Goal: Check status

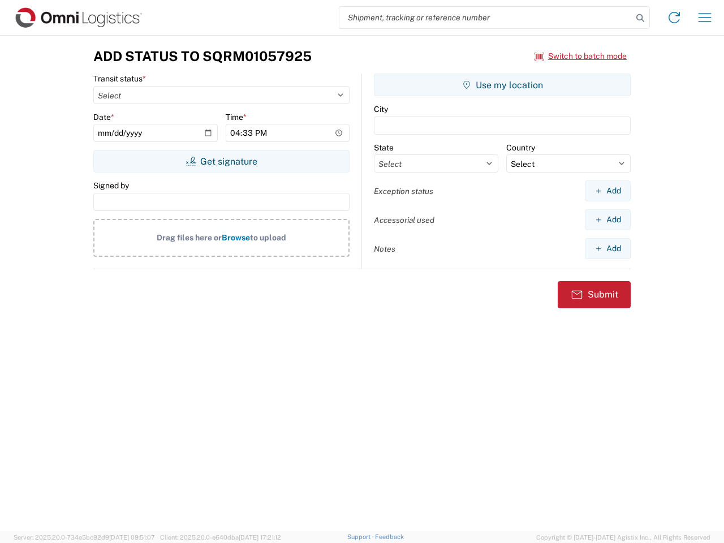
click at [486, 18] on input "search" at bounding box center [486, 18] width 293 height 22
click at [641, 18] on icon at bounding box center [641, 18] width 16 height 16
click at [675, 18] on icon at bounding box center [674, 17] width 18 height 18
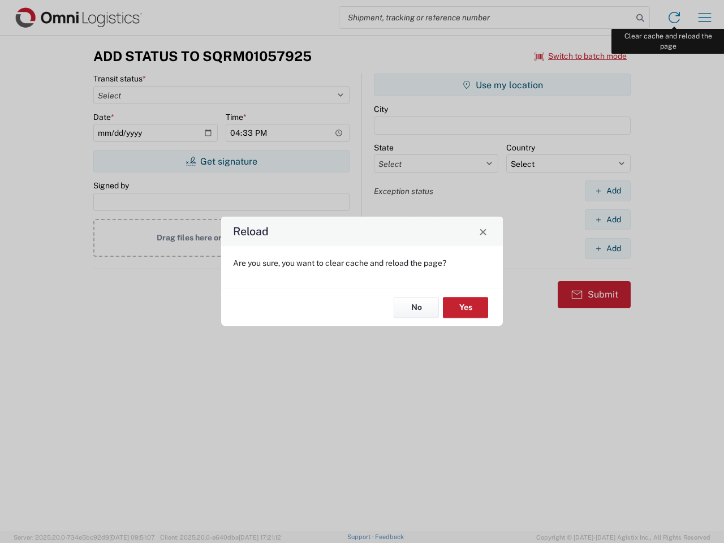
click at [705, 18] on div "Reload Are you sure, you want to clear cache and reload the page? No Yes" at bounding box center [362, 271] width 724 height 543
click at [581, 56] on div "Reload Are you sure, you want to clear cache and reload the page? No Yes" at bounding box center [362, 271] width 724 height 543
click at [221, 161] on div "Reload Are you sure, you want to clear cache and reload the page? No Yes" at bounding box center [362, 271] width 724 height 543
click at [503, 85] on div "Reload Are you sure, you want to clear cache and reload the page? No Yes" at bounding box center [362, 271] width 724 height 543
click at [608, 191] on div "Reload Are you sure, you want to clear cache and reload the page? No Yes" at bounding box center [362, 271] width 724 height 543
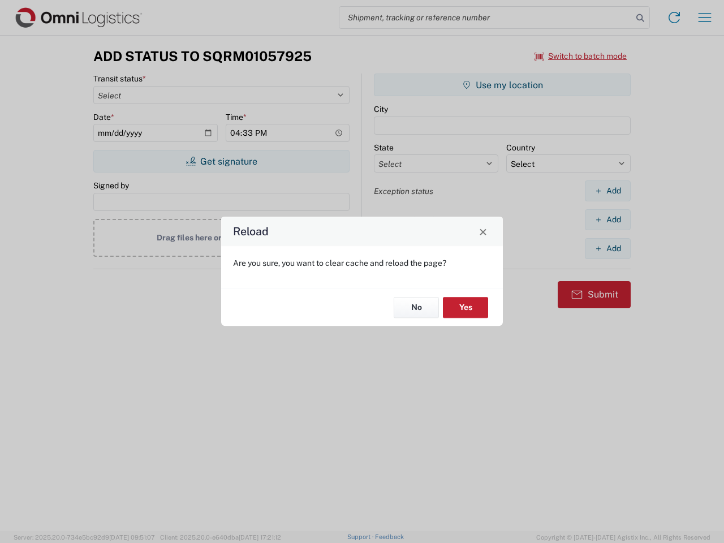
click at [608, 220] on div "Reload Are you sure, you want to clear cache and reload the page? No Yes" at bounding box center [362, 271] width 724 height 543
click at [608, 248] on div "Reload Are you sure, you want to clear cache and reload the page? No Yes" at bounding box center [362, 271] width 724 height 543
